Goal: Find specific page/section: Find specific page/section

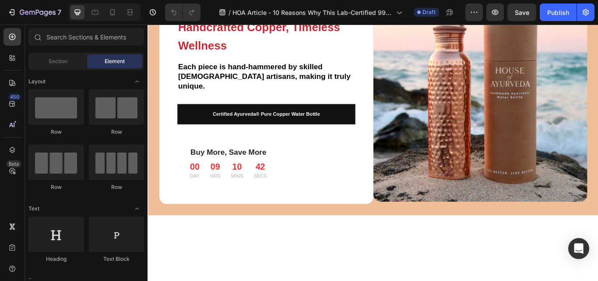
scroll to position [7705, 0]
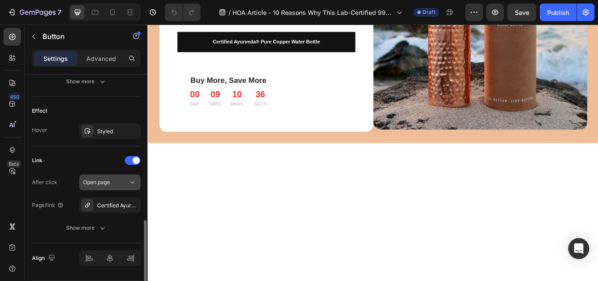
scroll to position [465, 0]
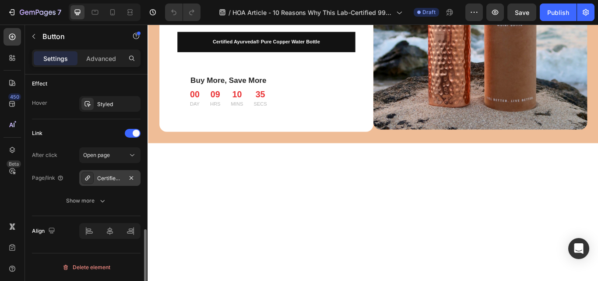
click at [107, 174] on div "Certified Ayurveda® Pure Copper Water Bottle - V2 Hand-Hammered Edition" at bounding box center [109, 178] width 25 height 8
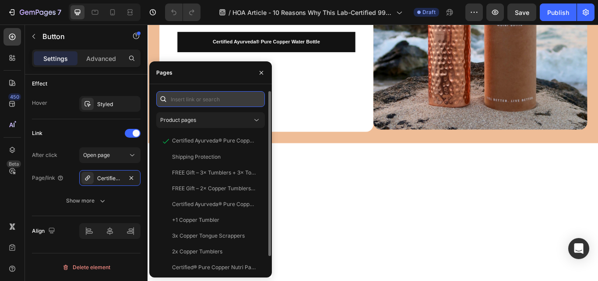
click at [193, 98] on input "text" at bounding box center [210, 99] width 109 height 16
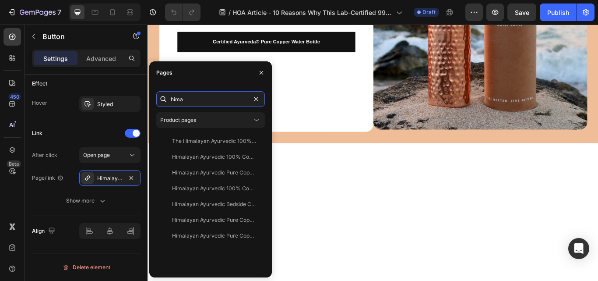
type input "hima"
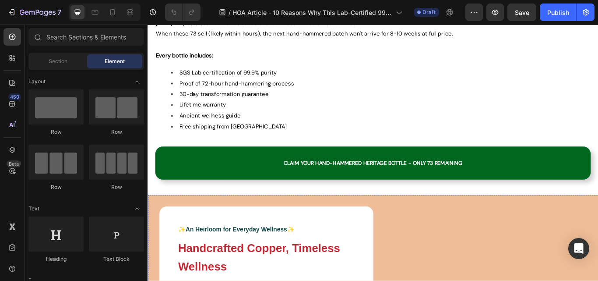
scroll to position [8609, 0]
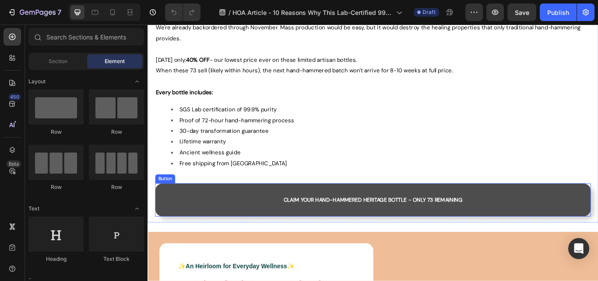
click at [191, 229] on link "CLAIM YOUR HAND-HAMMERED HERITAGE BOTTLE - ONLY 73 REMAINING" at bounding box center [410, 229] width 508 height 39
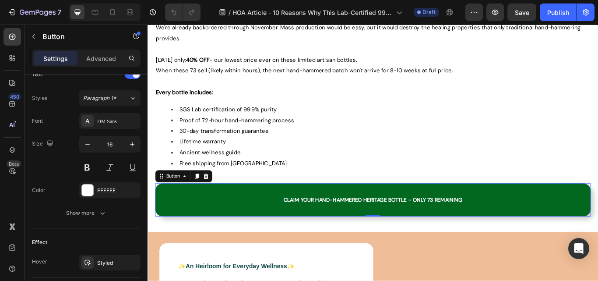
scroll to position [394, 0]
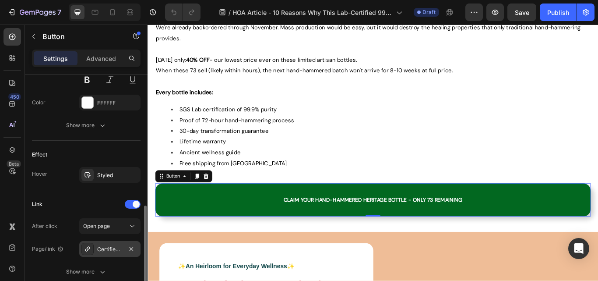
click at [110, 252] on div "Certified Ayurveda® Pure Copper Water Bottle - V2 Hand-Hammered Edition" at bounding box center [109, 249] width 25 height 8
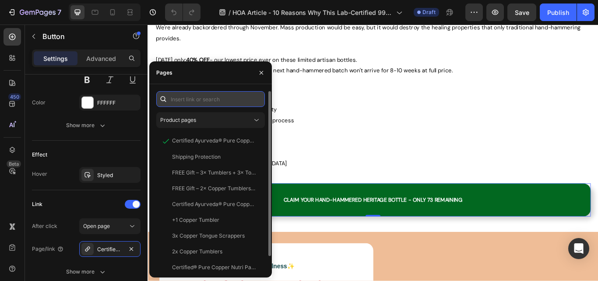
click at [190, 97] on input "text" at bounding box center [210, 99] width 109 height 16
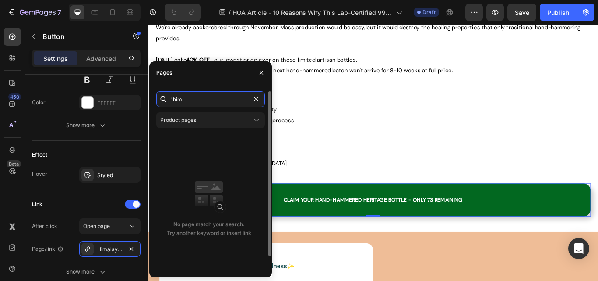
drag, startPoint x: 190, startPoint y: 97, endPoint x: 168, endPoint y: 97, distance: 21.9
click at [168, 97] on div "1him" at bounding box center [210, 99] width 109 height 16
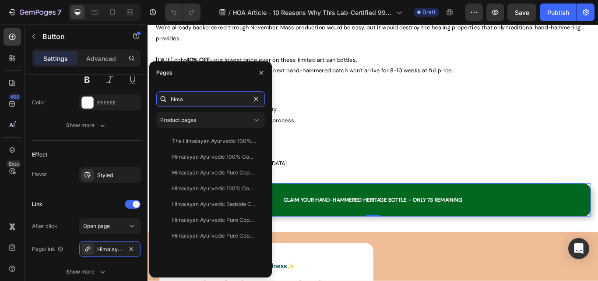
type input "hima"
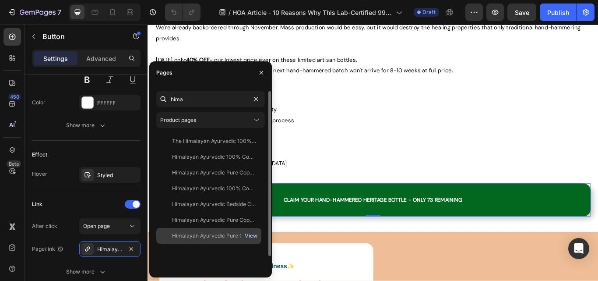
click at [250, 236] on div "View" at bounding box center [251, 236] width 13 height 8
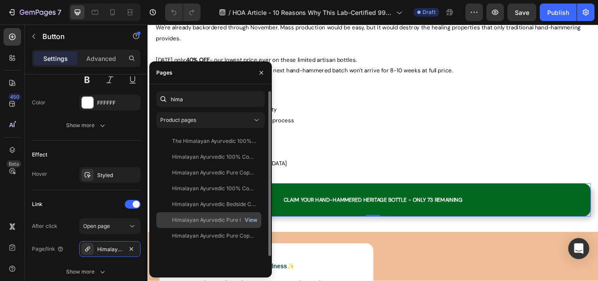
click at [250, 217] on div "View" at bounding box center [251, 220] width 13 height 8
click at [252, 218] on div "View" at bounding box center [251, 220] width 13 height 8
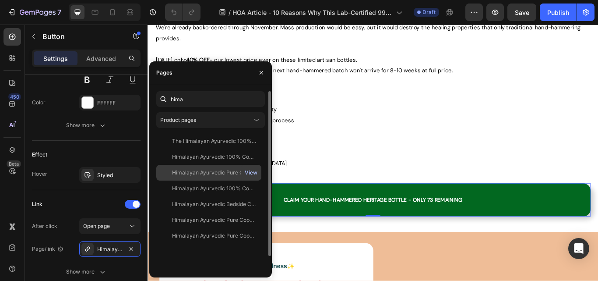
click at [252, 172] on div "View" at bounding box center [251, 173] width 13 height 8
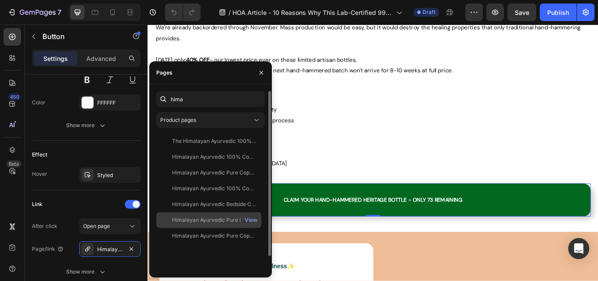
click at [213, 228] on div "Himalayan Ayurvedic Pure Copper Bottle View" at bounding box center [208, 236] width 105 height 16
click at [252, 219] on div "View" at bounding box center [251, 220] width 13 height 8
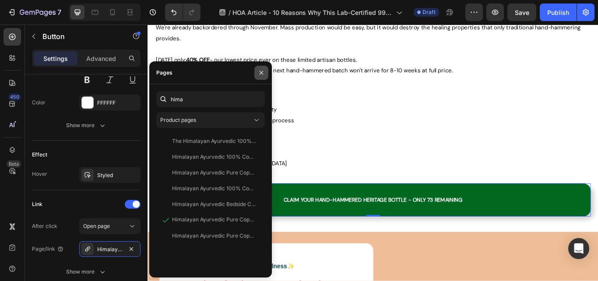
click at [262, 75] on icon "button" at bounding box center [261, 72] width 7 height 7
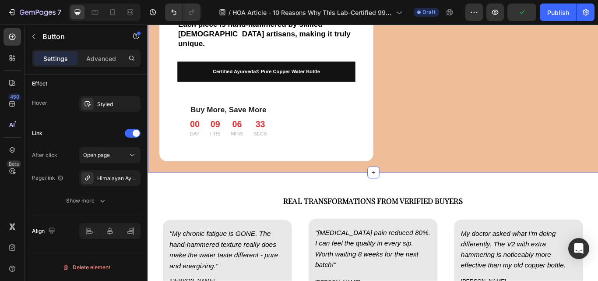
scroll to position [8828, 0]
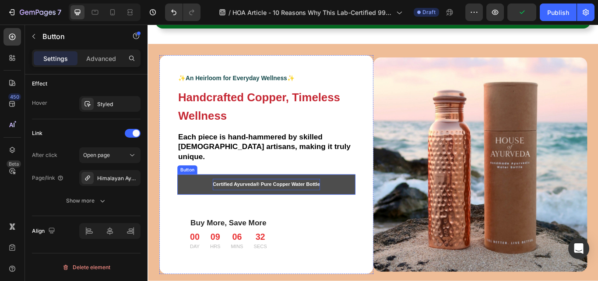
click at [254, 208] on strong "Certified Ayurveda® Pure Copper Water Bottle" at bounding box center [285, 211] width 125 height 7
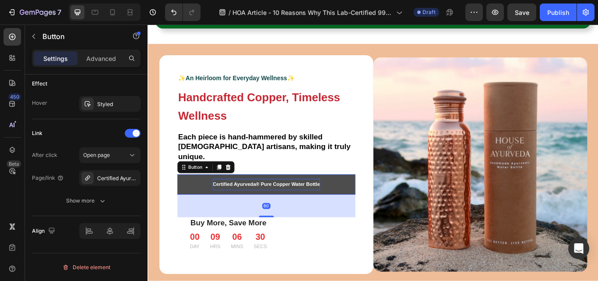
click at [254, 208] on strong "Certified Ayurveda® Pure Copper Water Bottle" at bounding box center [285, 211] width 125 height 7
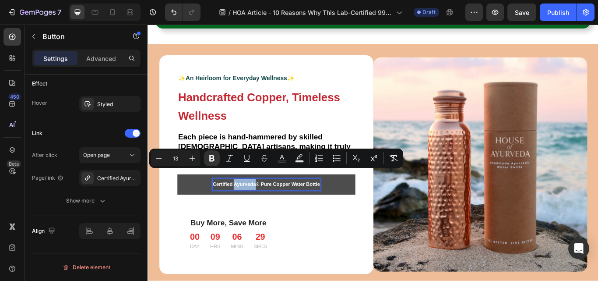
click at [249, 208] on strong "Certified Ayurveda® Pure Copper Water Bottle" at bounding box center [285, 211] width 125 height 7
click at [273, 208] on strong "Certified Ayurveda® Pure Copper Water Bottle" at bounding box center [285, 211] width 125 height 7
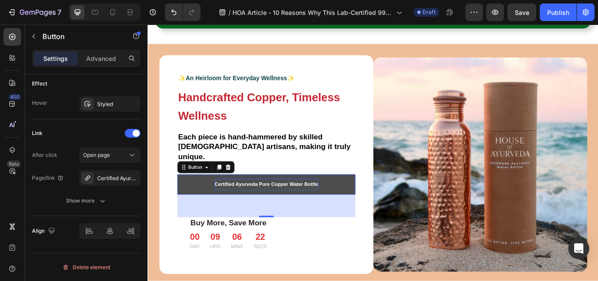
click at [370, 199] on link "Certified Ayurveda Pure Copper Water Bottle" at bounding box center [286, 211] width 208 height 24
click at [200, 199] on link "Certified Ayurveda Pure Copper Water Bottle" at bounding box center [286, 211] width 208 height 24
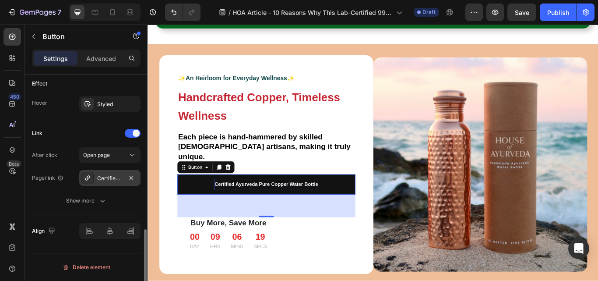
click at [105, 175] on div "Certified Ayurveda® Pure Copper Water Bottle - V2 Hand-Hammered Edition" at bounding box center [109, 178] width 25 height 8
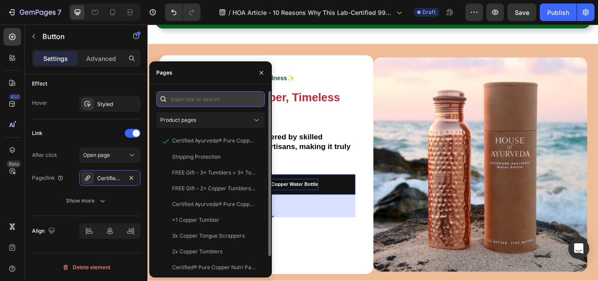
click at [184, 96] on input "text" at bounding box center [210, 99] width 109 height 16
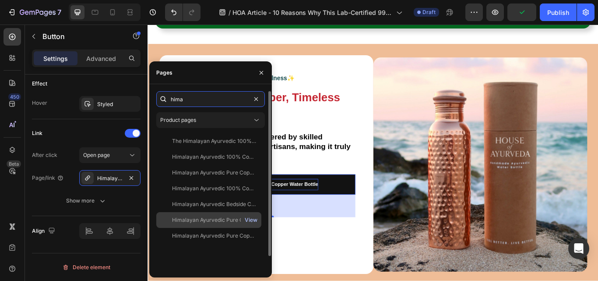
type input "hima"
click at [251, 217] on div "View" at bounding box center [251, 220] width 13 height 8
click at [225, 218] on div "Himalayan Ayurvedic Pure Copper Bottle" at bounding box center [214, 220] width 84 height 8
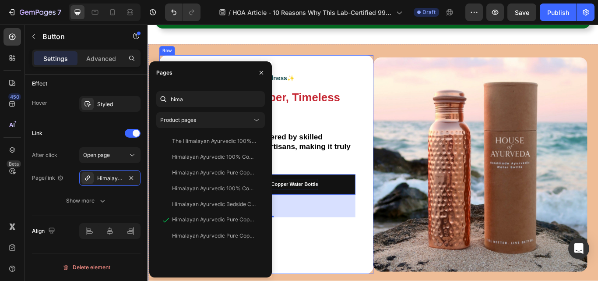
click at [355, 175] on div "✨ An Heirloom for Everyday Wellness ✨ Text block Handcrafted Copper, Timeless W…" at bounding box center [286, 187] width 208 height 213
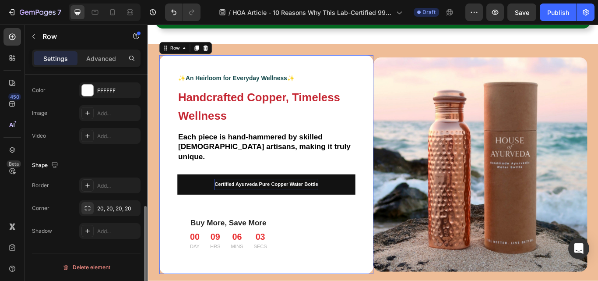
scroll to position [0, 0]
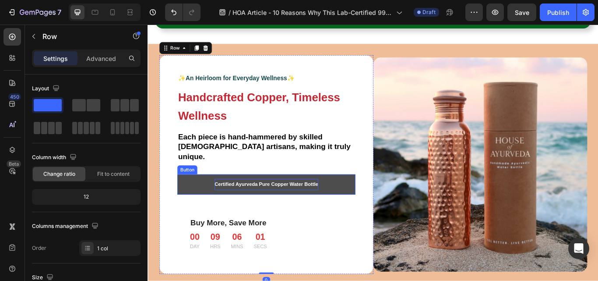
click at [352, 199] on link "Certified Ayurveda Pure Copper Water Bottle" at bounding box center [286, 211] width 208 height 24
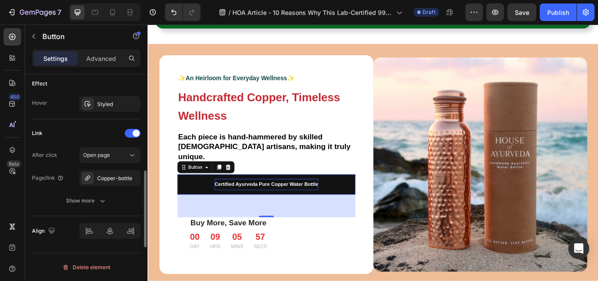
scroll to position [421, 0]
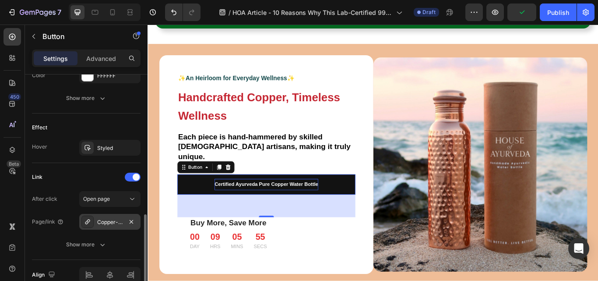
click at [108, 220] on div "Copper-bottle" at bounding box center [109, 222] width 25 height 8
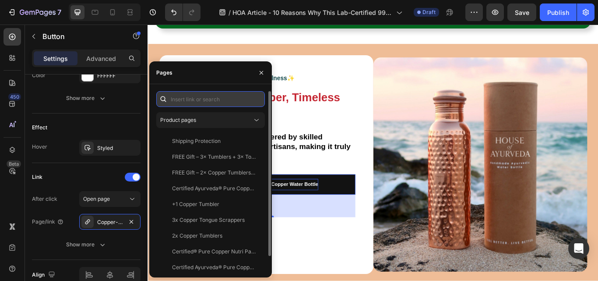
click at [205, 99] on input "text" at bounding box center [210, 99] width 109 height 16
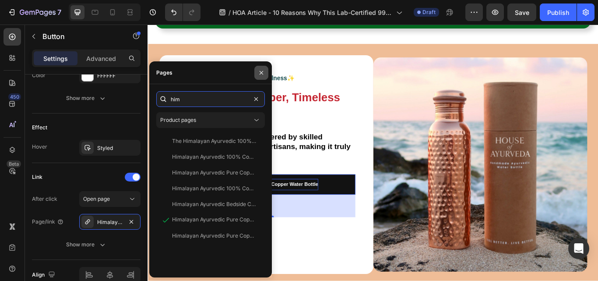
type input "him"
click at [262, 74] on icon "button" at bounding box center [262, 72] width 4 height 4
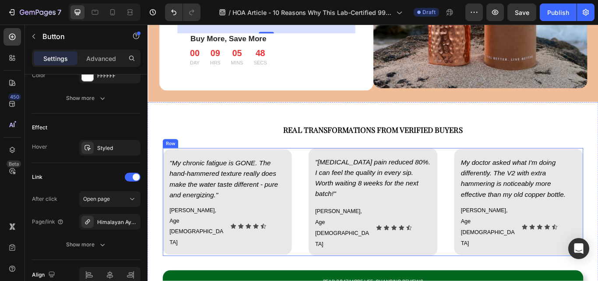
scroll to position [9090, 0]
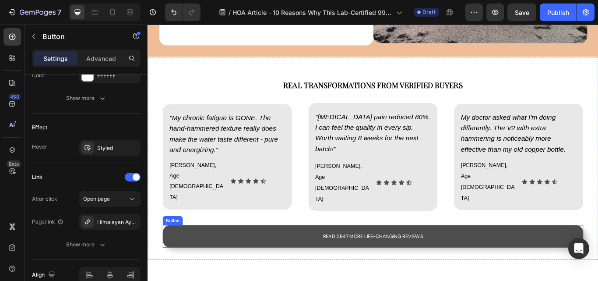
click at [217, 258] on link "READ 2,847 MORE LIFE-CHANGING REVIEWS" at bounding box center [410, 271] width 490 height 26
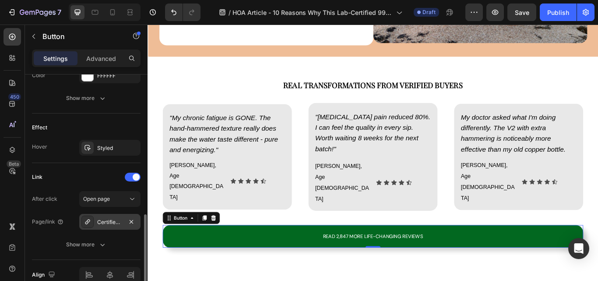
click at [103, 222] on div "Certified Ayurveda® Pure Copper Water Bottle - V2 Hand-Hammered Edition" at bounding box center [109, 222] width 25 height 8
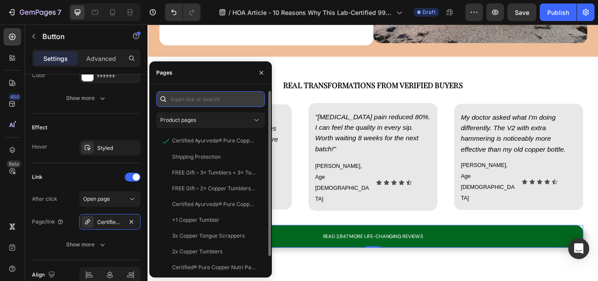
click at [194, 99] on input "text" at bounding box center [210, 99] width 109 height 16
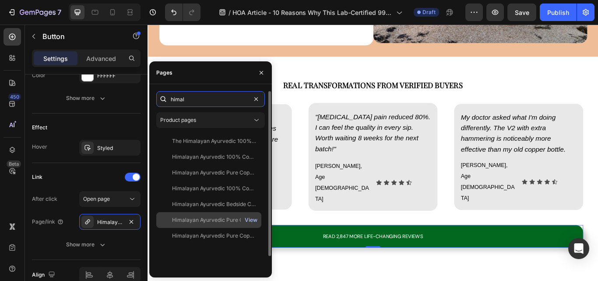
type input "himal"
click at [249, 218] on div "View" at bounding box center [251, 220] width 13 height 8
click at [227, 216] on div "Himalayan Ayurvedic Pure Copper Bottle" at bounding box center [214, 220] width 84 height 8
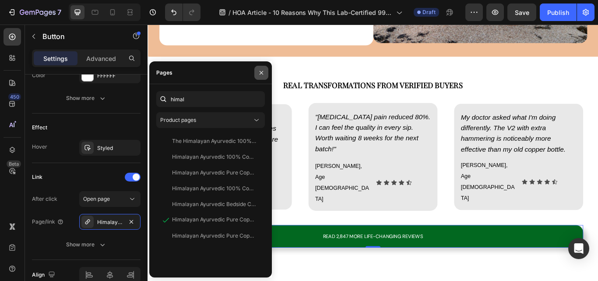
click at [263, 70] on icon "button" at bounding box center [261, 72] width 7 height 7
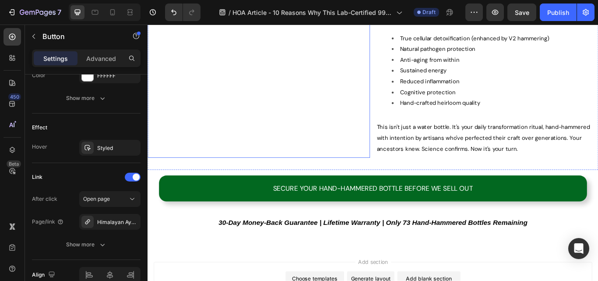
scroll to position [9484, 0]
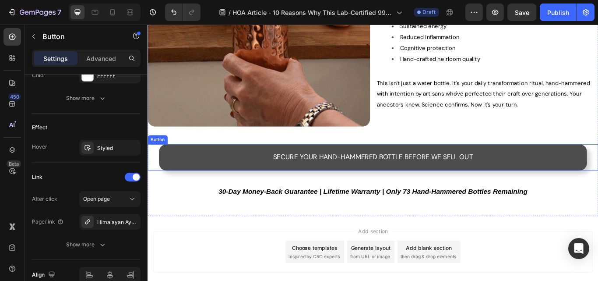
click at [228, 176] on link "SECURE YOUR HAND-HAMMERED BOTTLE BEFORE WE SELL OUT" at bounding box center [410, 179] width 499 height 31
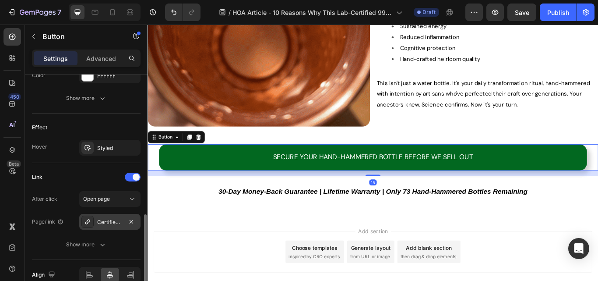
click at [106, 224] on div "Certified Ayurveda® Pure Copper Water Bottle - V2 Hand-Hammered Edition" at bounding box center [109, 222] width 25 height 8
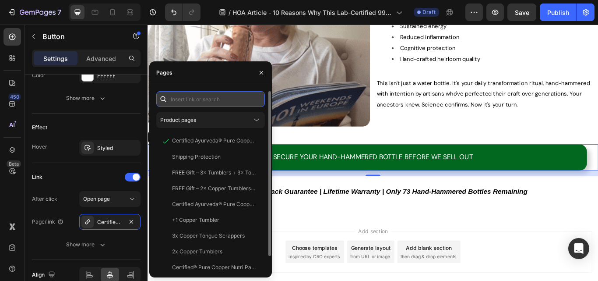
click at [175, 99] on input "text" at bounding box center [210, 99] width 109 height 16
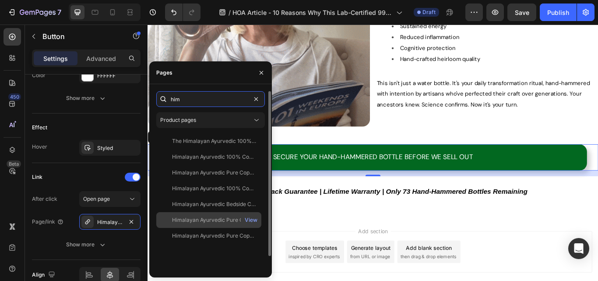
type input "him"
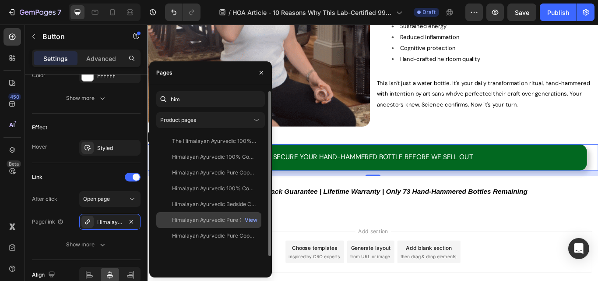
click at [232, 219] on div "Himalayan Ayurvedic Pure Copper Bottle" at bounding box center [214, 220] width 84 height 8
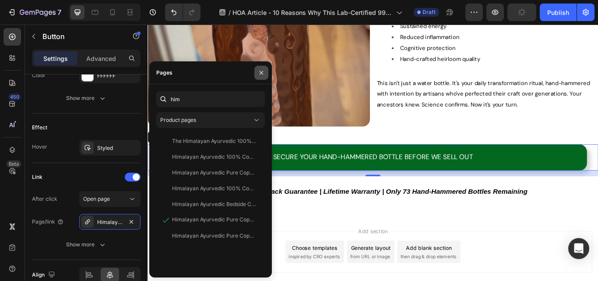
click at [262, 74] on icon "button" at bounding box center [261, 72] width 7 height 7
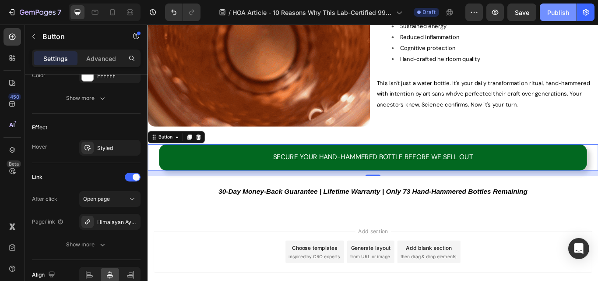
click at [560, 11] on div "Publish" at bounding box center [558, 12] width 22 height 9
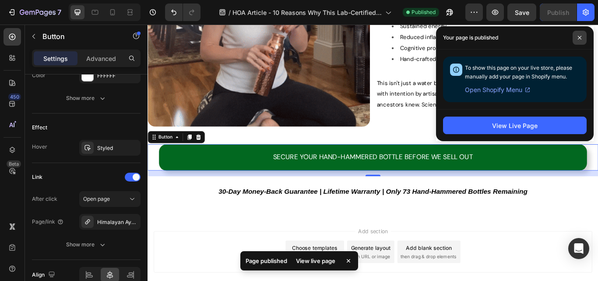
click at [577, 36] on span at bounding box center [580, 38] width 14 height 14
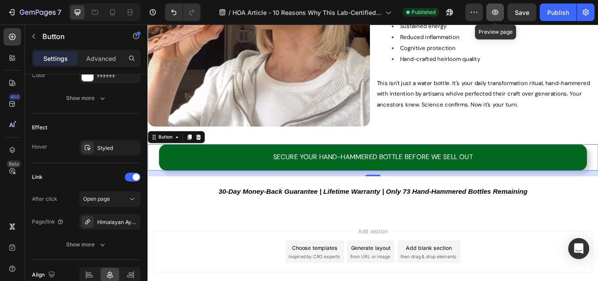
click at [501, 12] on button "button" at bounding box center [495, 13] width 18 height 18
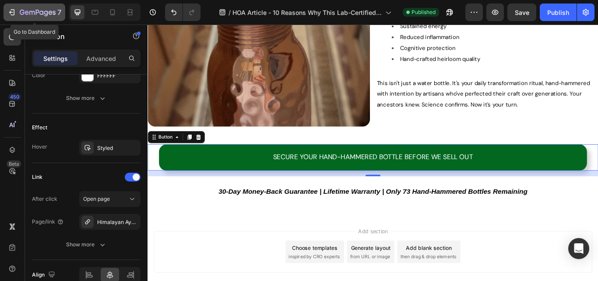
click at [14, 16] on icon "button" at bounding box center [11, 12] width 9 height 9
